Goal: Task Accomplishment & Management: Manage account settings

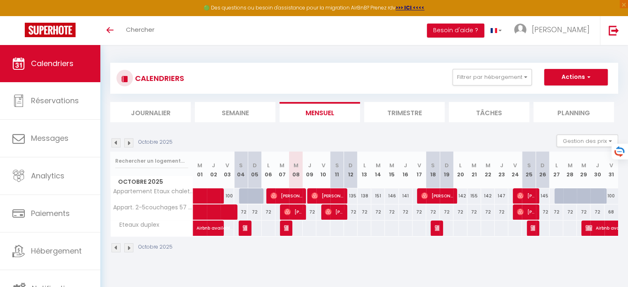
click at [461, 211] on div "72" at bounding box center [460, 211] width 14 height 15
type input "72"
type input "Lun 20 Octobre 2025"
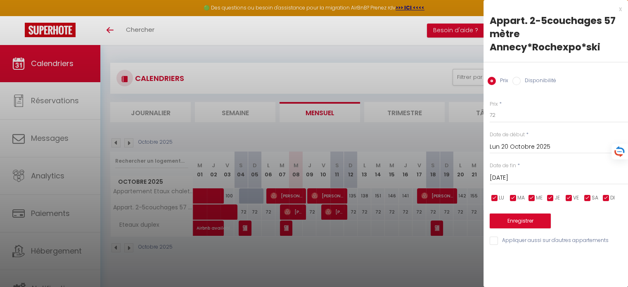
click at [536, 180] on input "[DATE]" at bounding box center [558, 178] width 138 height 11
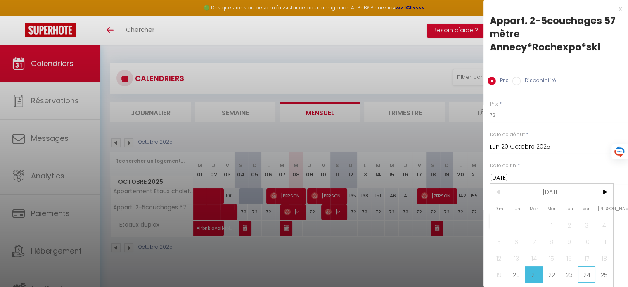
click at [584, 273] on span "24" at bounding box center [587, 274] width 18 height 17
type input "Ven 24 Octobre 2025"
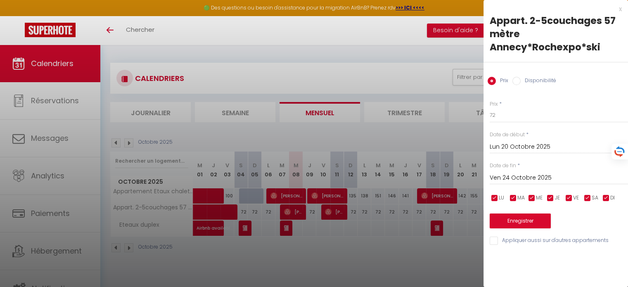
click at [532, 83] on label "Disponibilité" at bounding box center [537, 81] width 35 height 9
click at [520, 83] on input "Disponibilité" at bounding box center [516, 81] width 8 height 8
radio input "true"
radio input "false"
click at [500, 105] on label "Statut" at bounding box center [496, 104] width 15 height 8
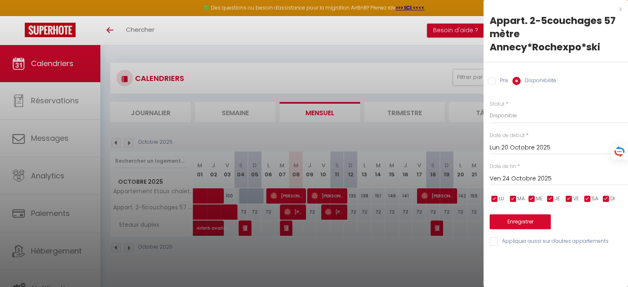
click at [500, 105] on label "Statut" at bounding box center [496, 104] width 15 height 8
click at [511, 114] on select "Disponible Indisponible" at bounding box center [558, 116] width 138 height 16
select select "0"
click at [489, 108] on select "Disponible Indisponible" at bounding box center [558, 116] width 138 height 16
click at [522, 220] on button "Enregistrer" at bounding box center [519, 221] width 61 height 15
